Goal: Information Seeking & Learning: Learn about a topic

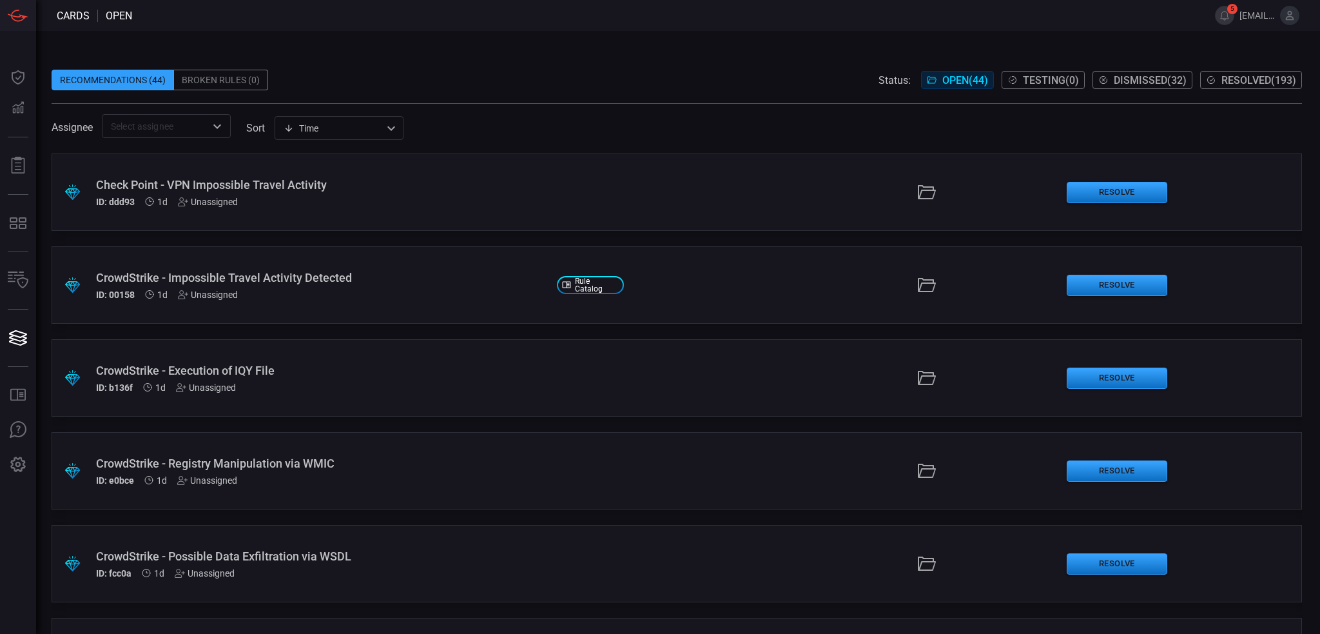
click at [221, 180] on div "Check Point - VPN Impossible Travel Activity" at bounding box center [321, 185] width 451 height 14
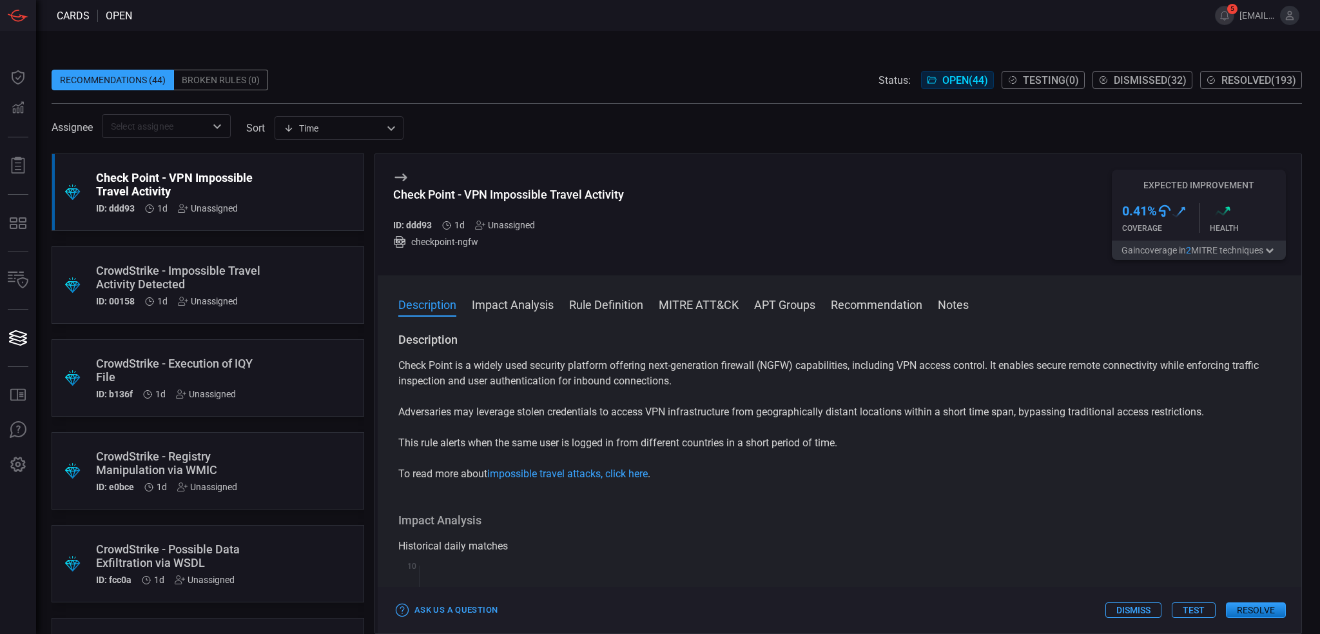
click at [284, 276] on div ".suggested_cards_icon{fill:url(#suggested_cards_icon);} CrowdStrike - Impossibl…" at bounding box center [208, 284] width 313 height 77
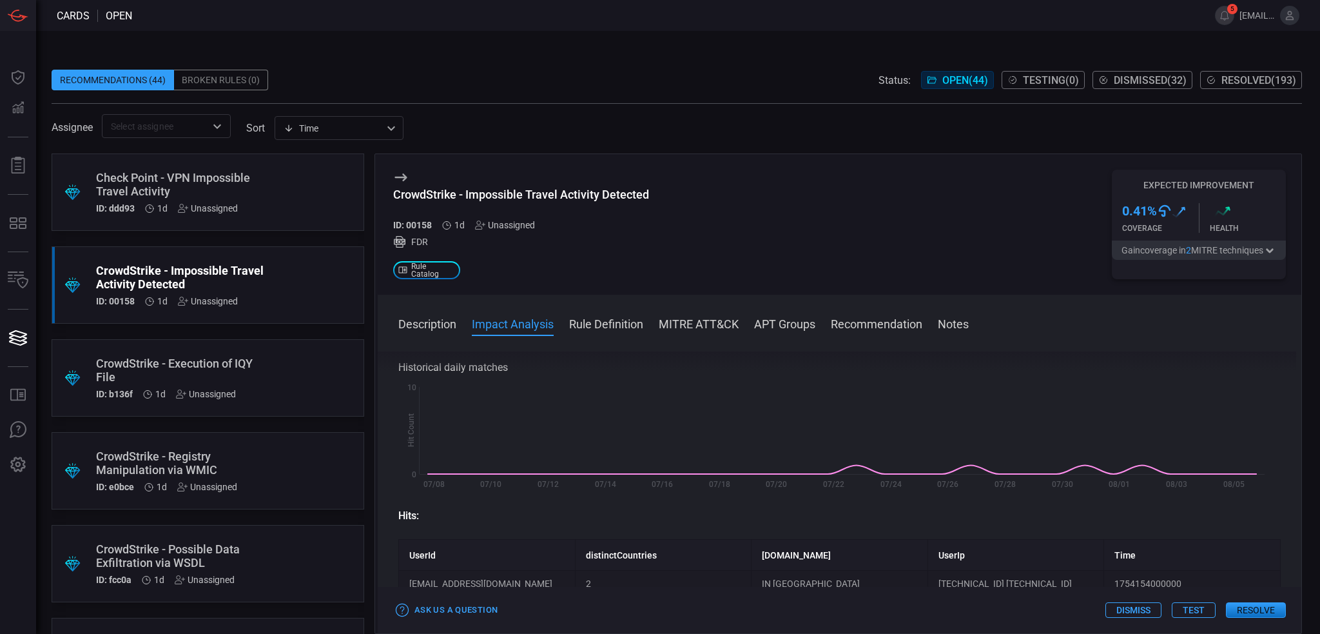
scroll to position [193, 0]
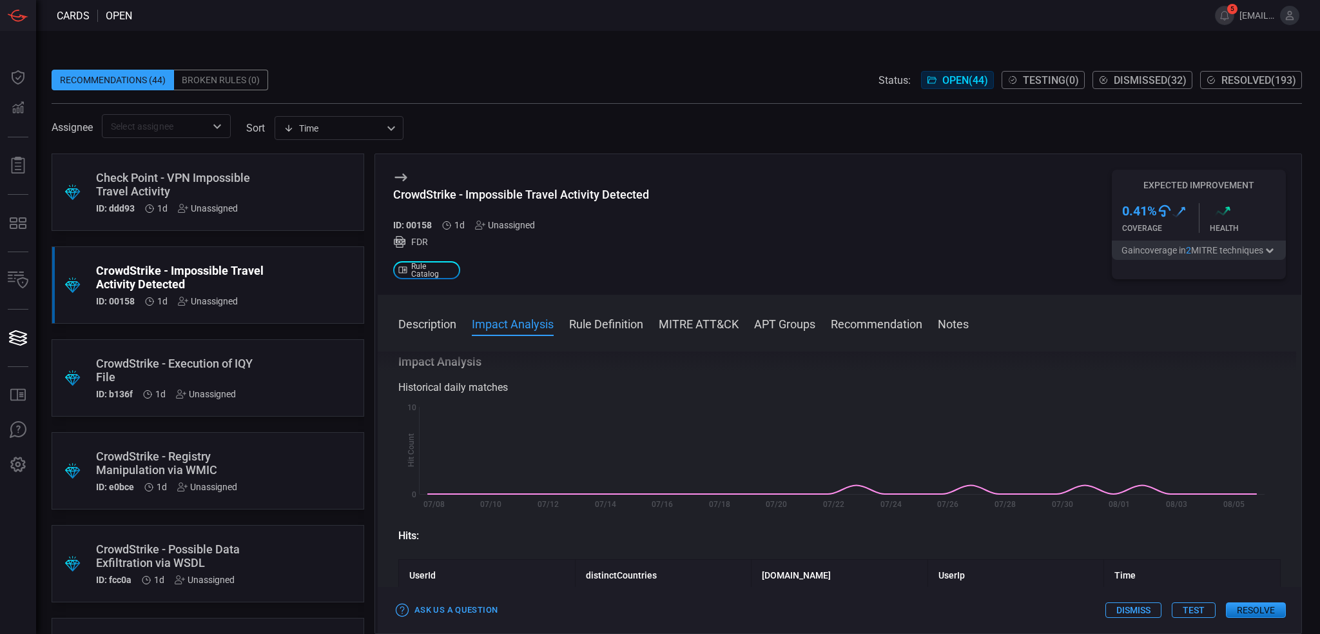
click at [237, 182] on div "Check Point - VPN Impossible Travel Activity" at bounding box center [183, 184] width 175 height 27
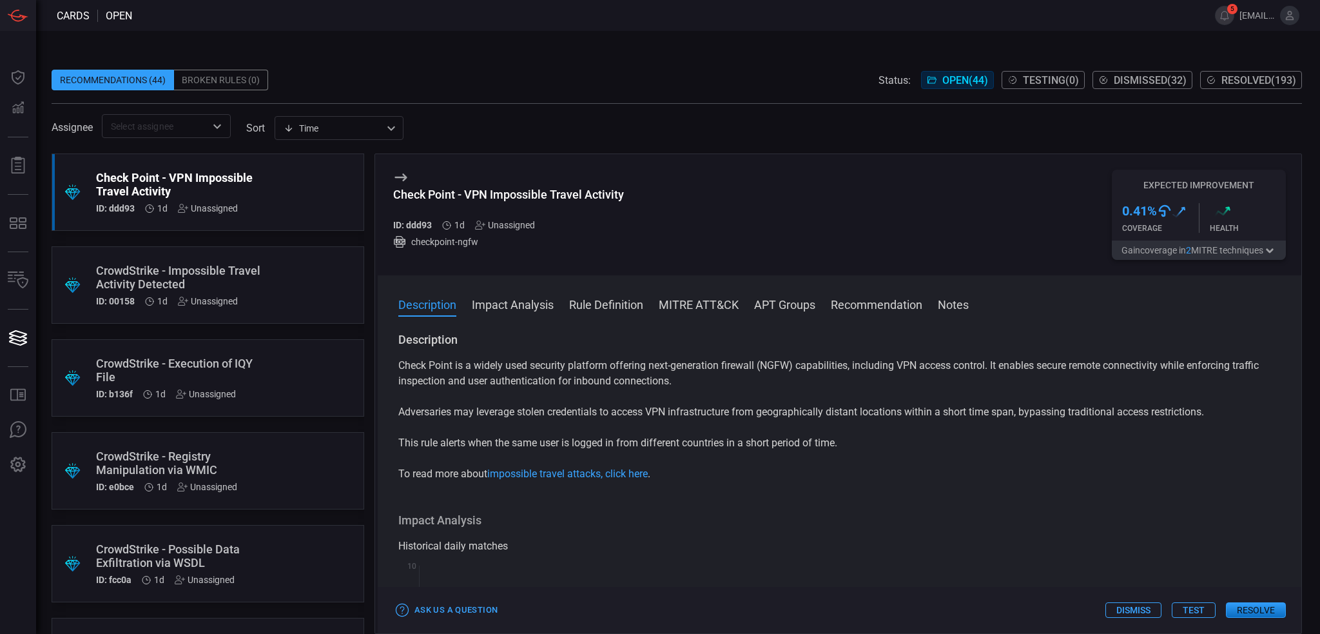
click at [870, 309] on button "Recommendation" at bounding box center [877, 303] width 92 height 15
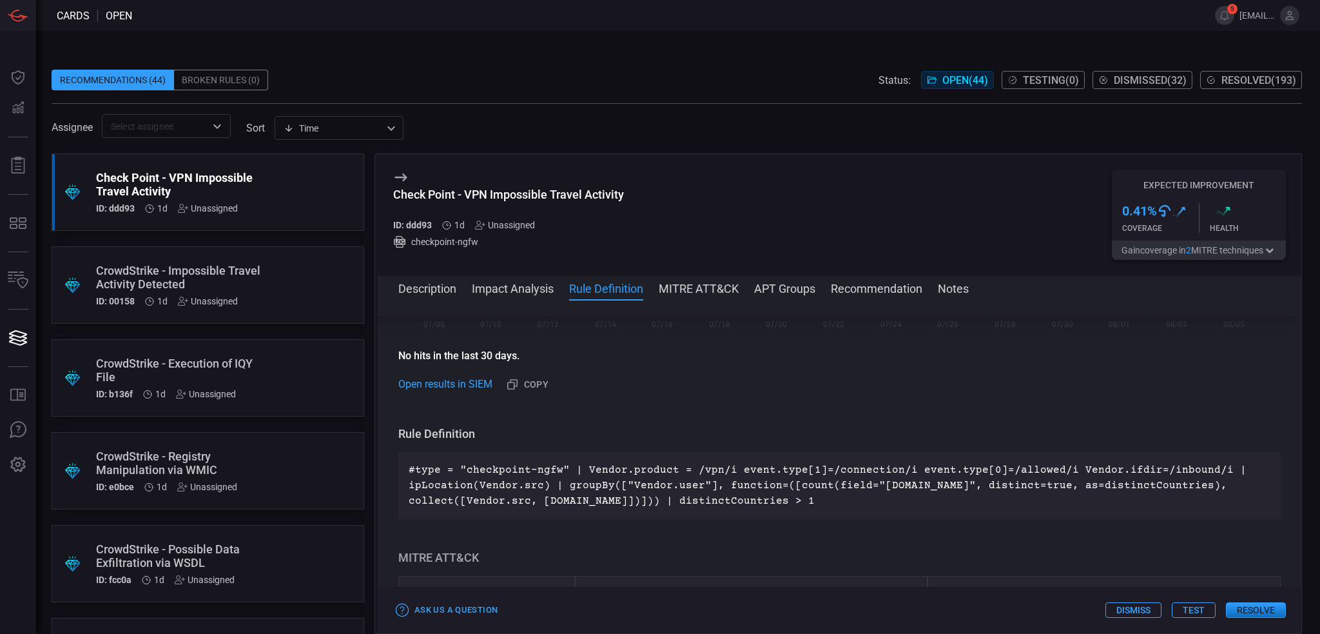
scroll to position [341, 0]
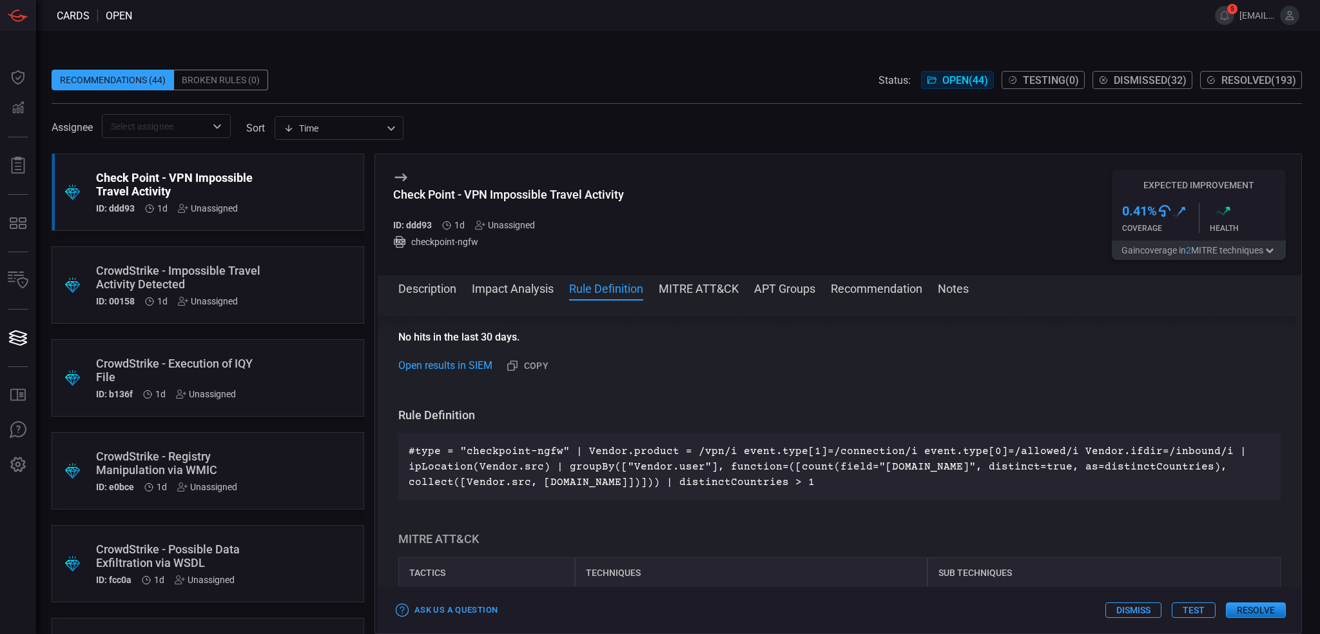
click at [263, 290] on div ".suggested_cards_icon{fill:url(#suggested_cards_icon);} CrowdStrike - Impossibl…" at bounding box center [208, 284] width 313 height 77
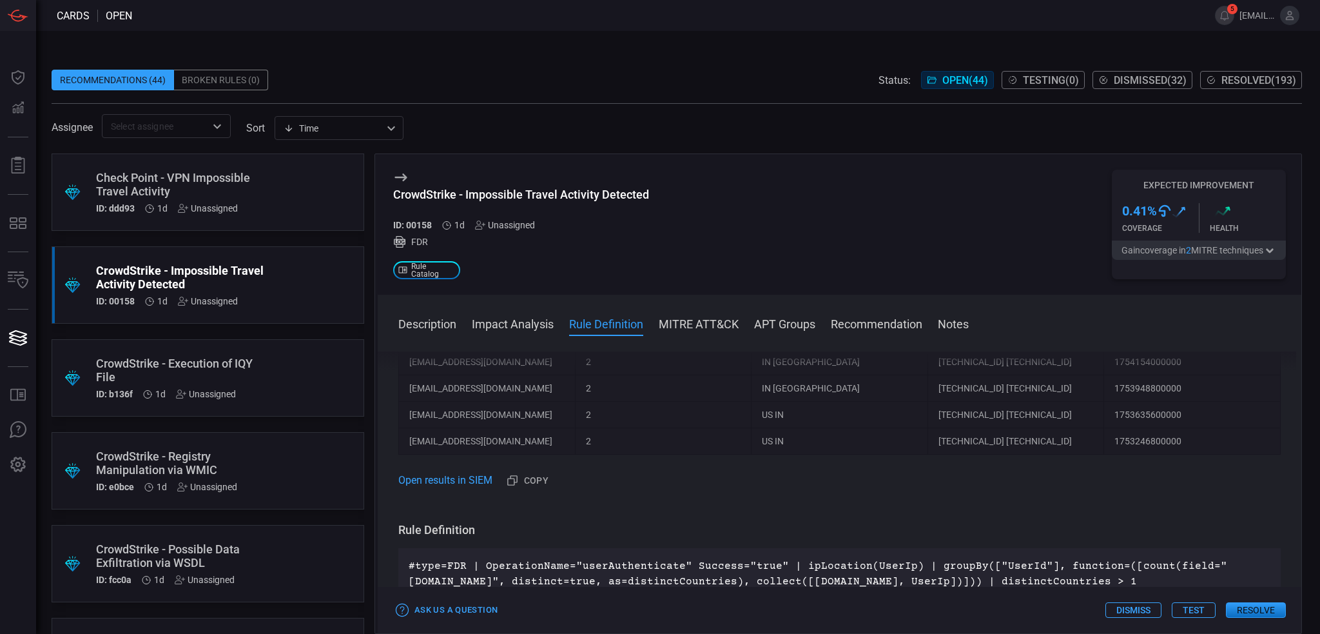
scroll to position [451, 0]
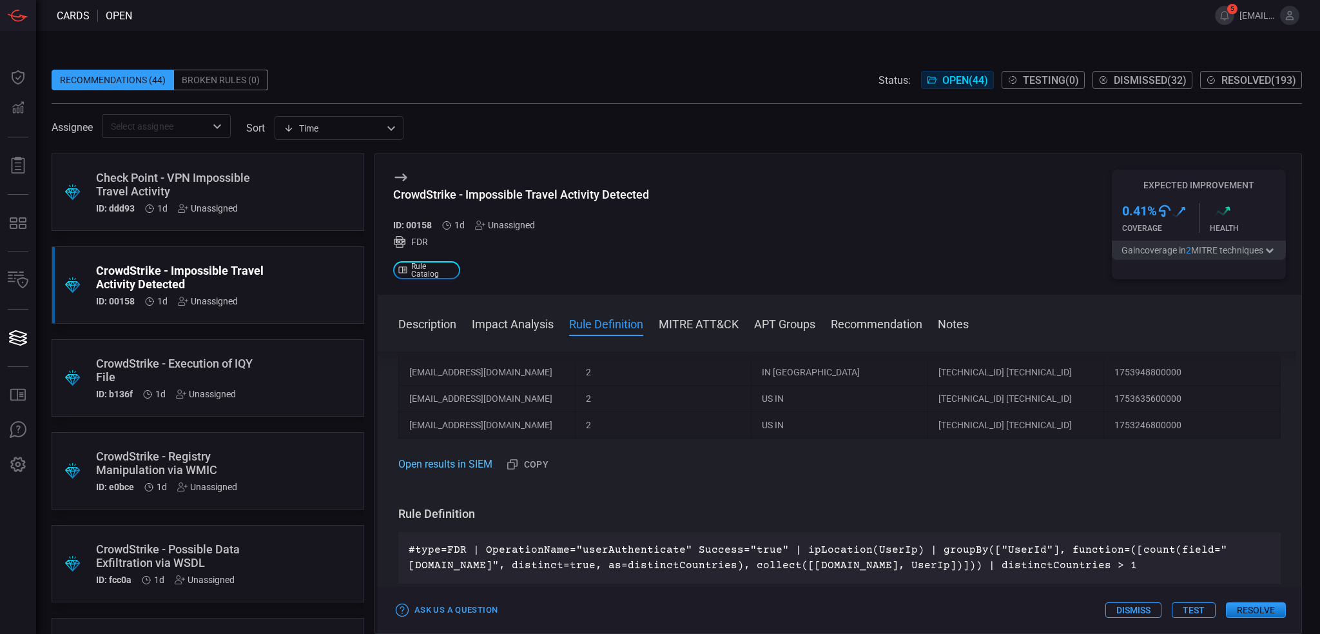
click at [467, 469] on link "Open results in SIEM" at bounding box center [445, 463] width 94 height 15
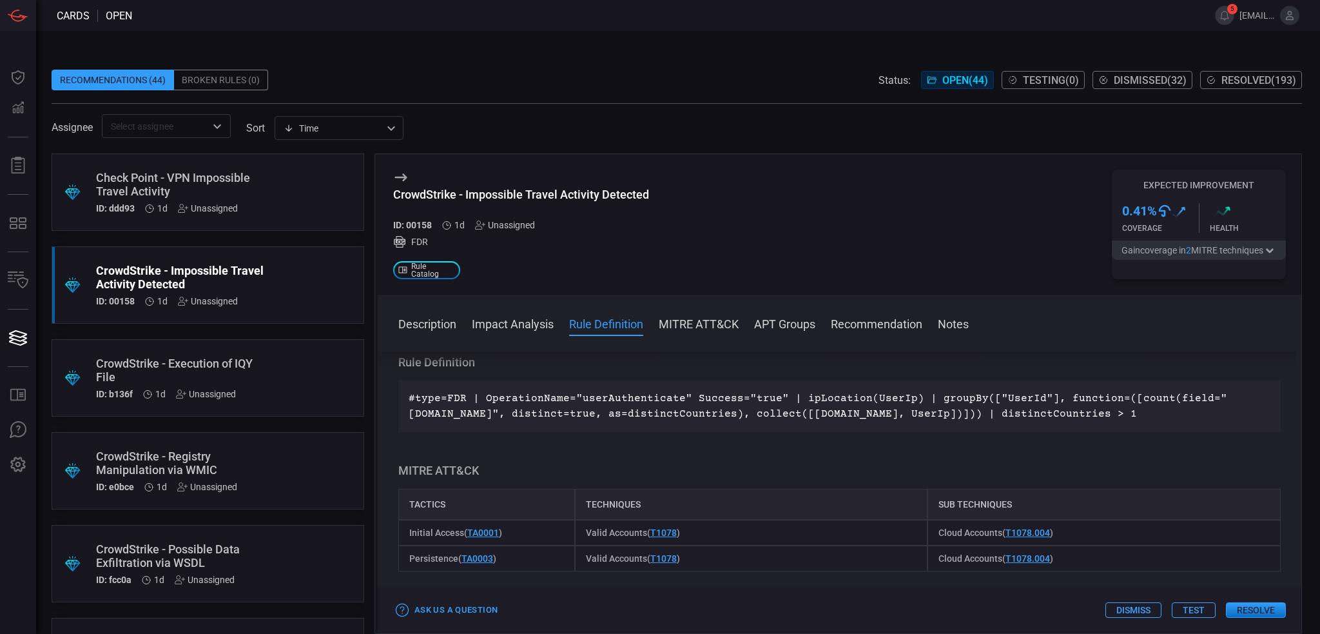
scroll to position [580, 0]
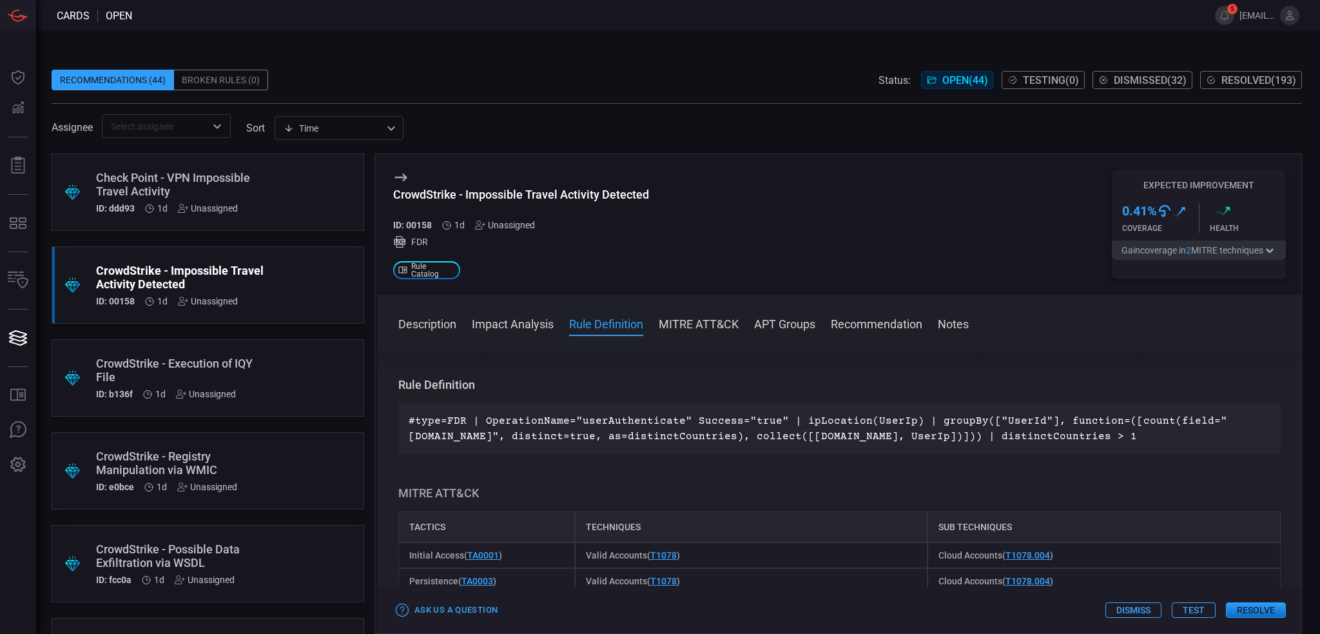
click at [513, 427] on p "#type=FDR | OperationName="userAuthenticate" Success="true" | ipLocation(UserIp…" at bounding box center [840, 428] width 862 height 31
click at [512, 429] on p "#type=FDR | OperationName="userAuthenticate" Success="true" | ipLocation(UserIp…" at bounding box center [840, 428] width 862 height 31
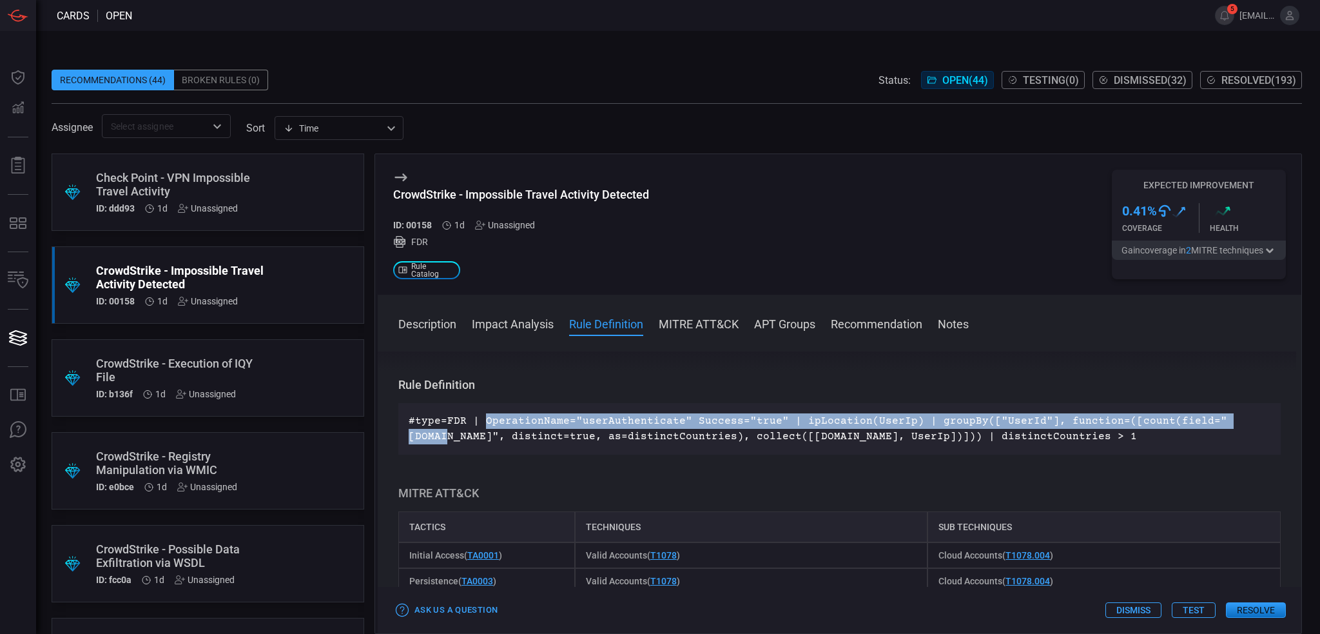
click at [512, 429] on p "#type=FDR | OperationName="userAuthenticate" Success="true" | ipLocation(UserIp…" at bounding box center [840, 428] width 862 height 31
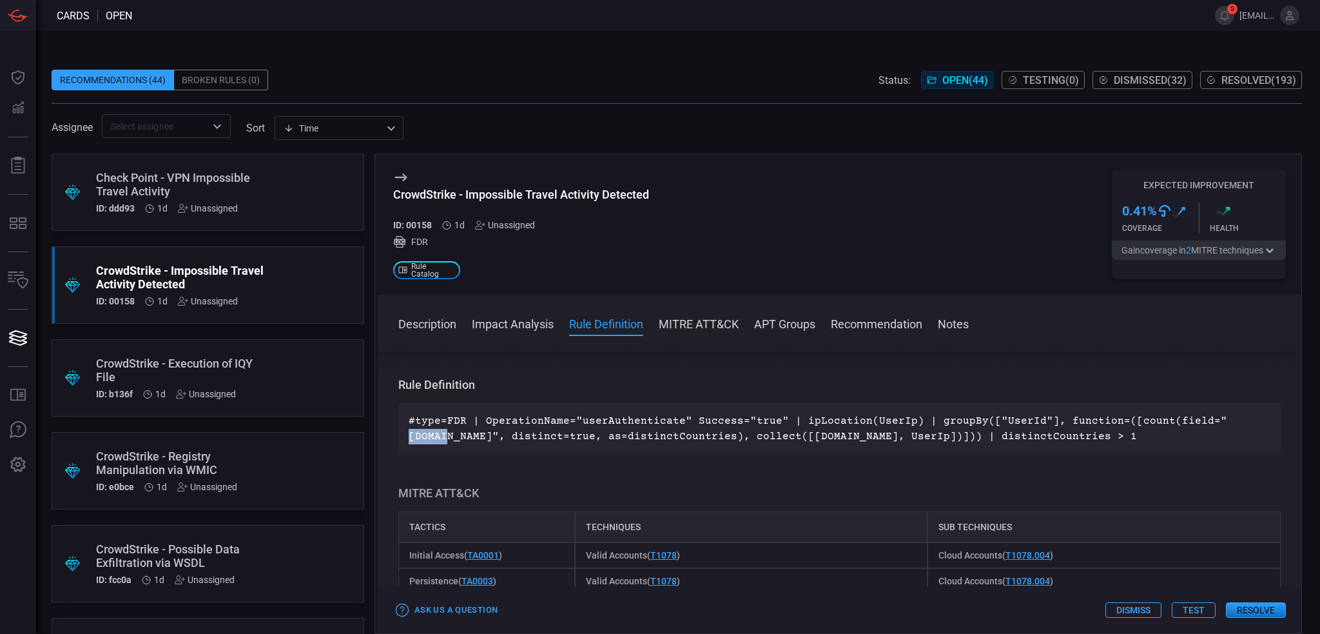
click at [512, 429] on p "#type=FDR | OperationName="userAuthenticate" Success="true" | ipLocation(UserIp…" at bounding box center [840, 428] width 862 height 31
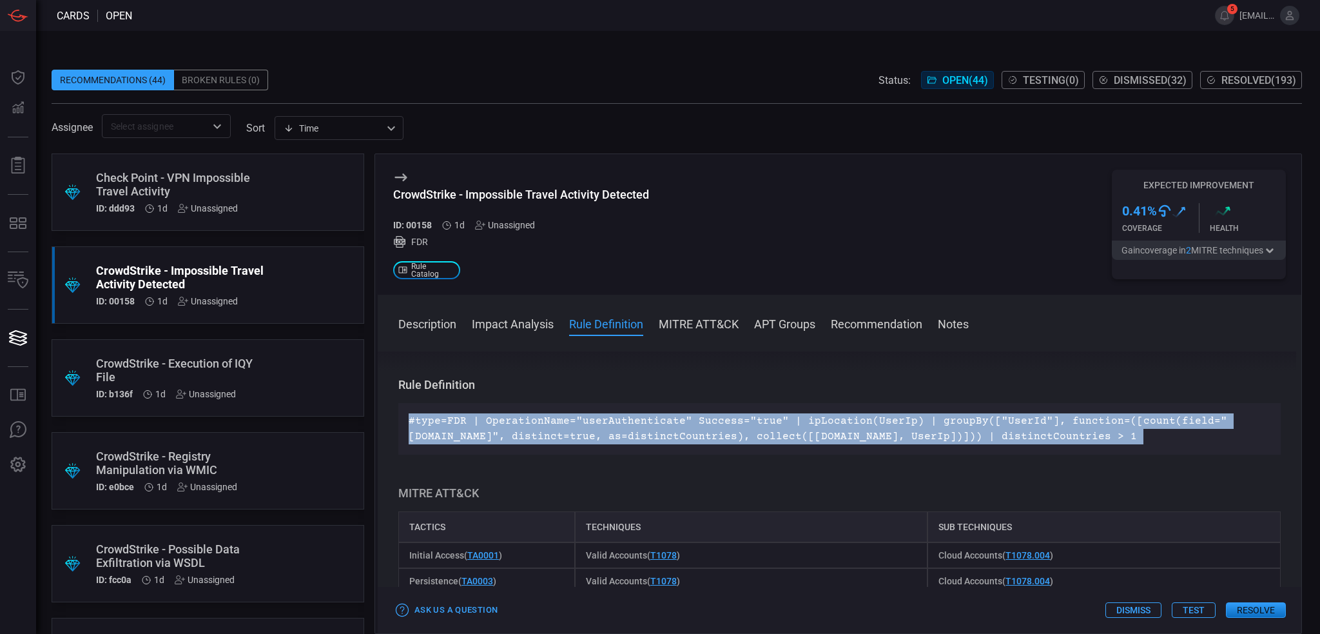
click at [512, 429] on p "#type=FDR | OperationName="userAuthenticate" Success="true" | ipLocation(UserIp…" at bounding box center [840, 428] width 862 height 31
copy p "#type=FDR | OperationName="userAuthenticate" Success="true" | ipLocation(UserIp…"
